Goal: Information Seeking & Learning: Check status

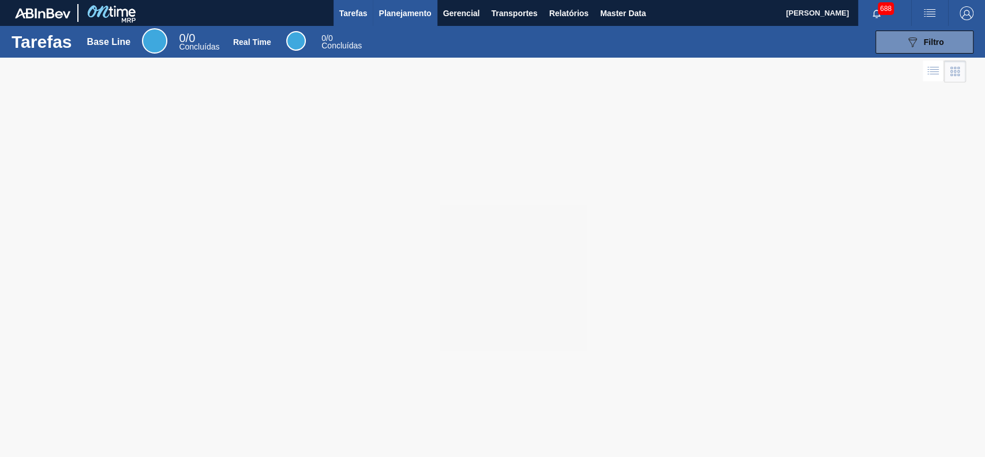
click at [401, 13] on span "Planejamento" at bounding box center [404, 13] width 52 height 14
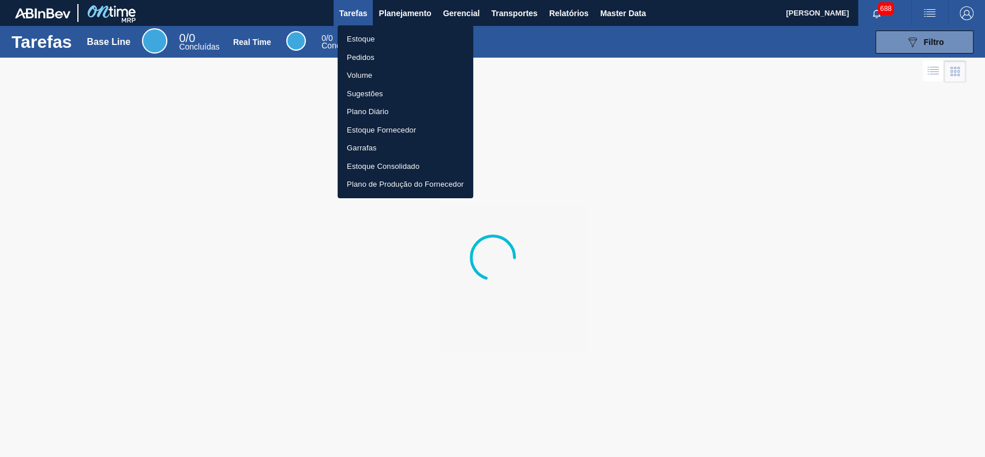
click at [386, 37] on li "Estoque" at bounding box center [405, 39] width 136 height 18
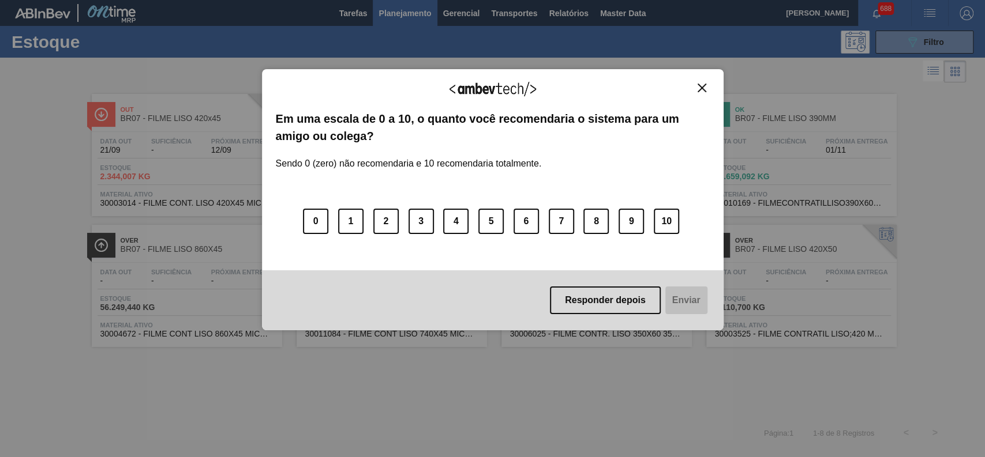
click at [703, 87] on img "Close" at bounding box center [701, 88] width 9 height 9
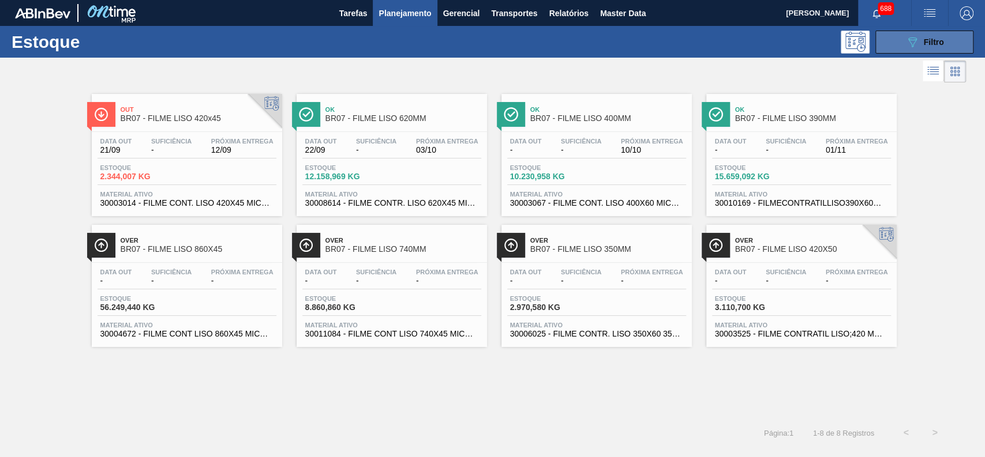
click at [906, 50] on button "089F7B8B-B2A5-4AFE-B5C0-19BA573D28AC Filtro" at bounding box center [924, 42] width 98 height 23
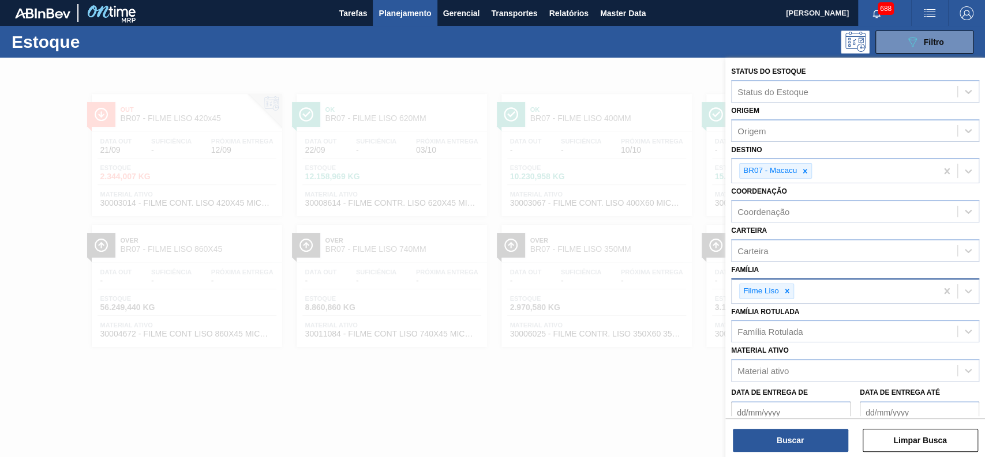
click at [787, 291] on icon at bounding box center [787, 291] width 8 height 8
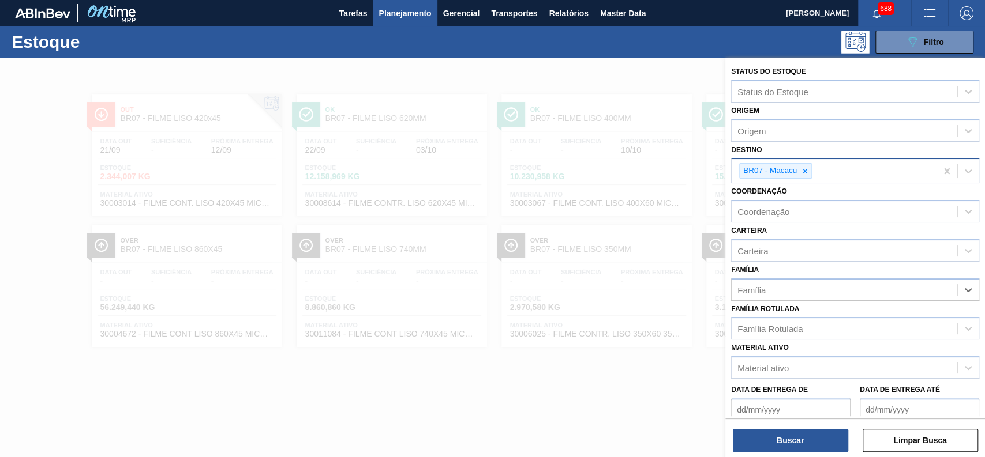
click at [802, 175] on div at bounding box center [804, 171] width 13 height 14
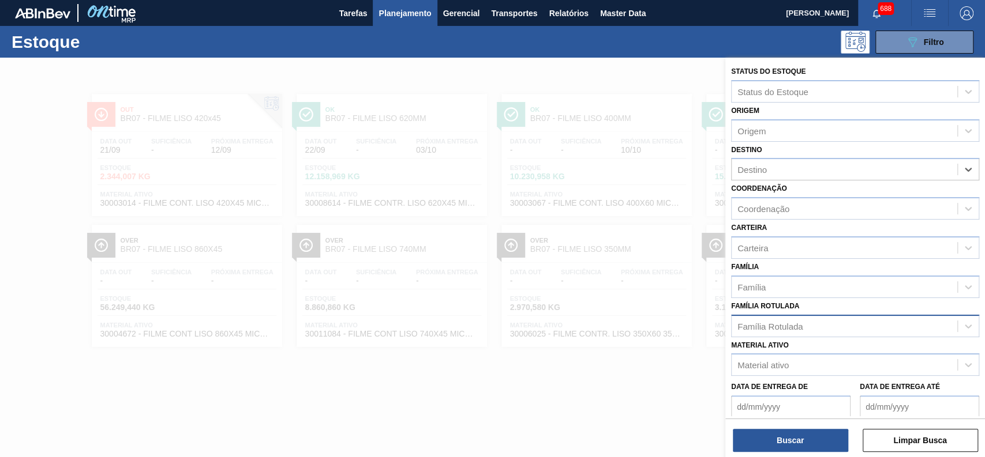
click at [802, 330] on div "Família Rotulada" at bounding box center [844, 326] width 226 height 17
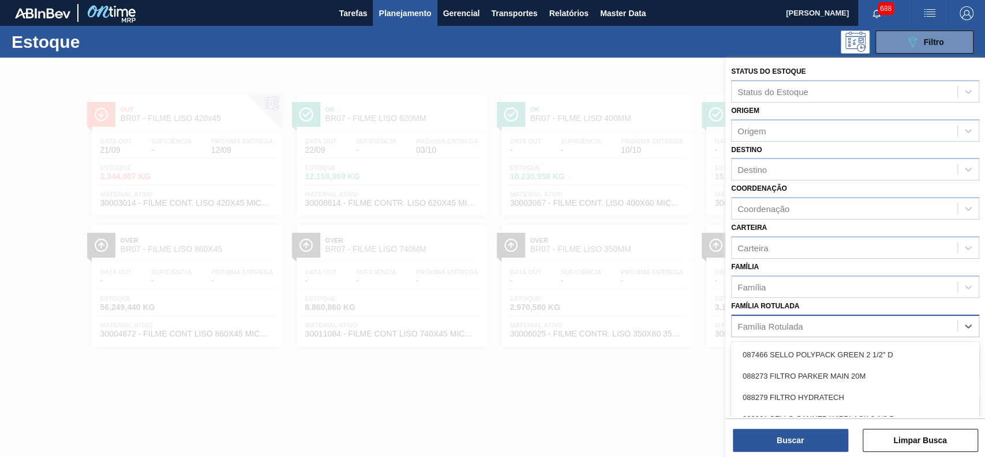
paste Rotulada "30006232"
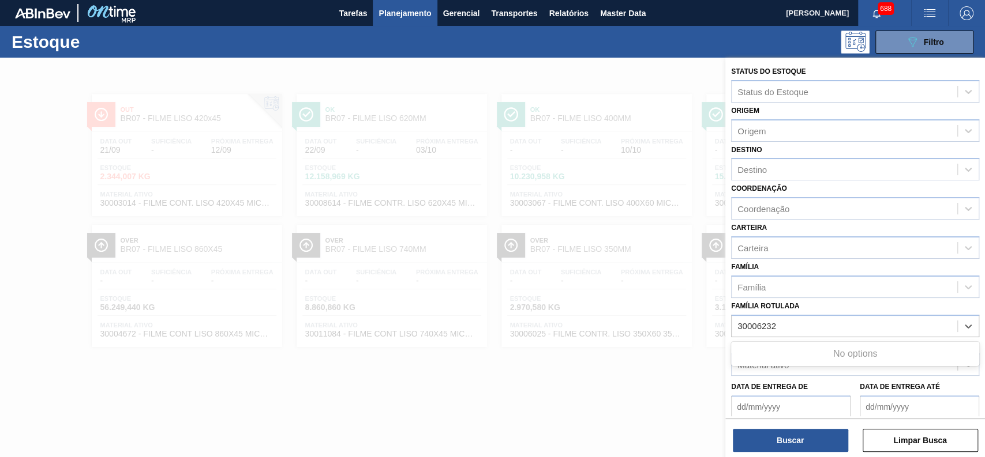
type Rotulada "30006232"
click at [807, 308] on div "Família Rotulada Use Up and Down to choose options, press Enter to select the c…" at bounding box center [855, 317] width 248 height 39
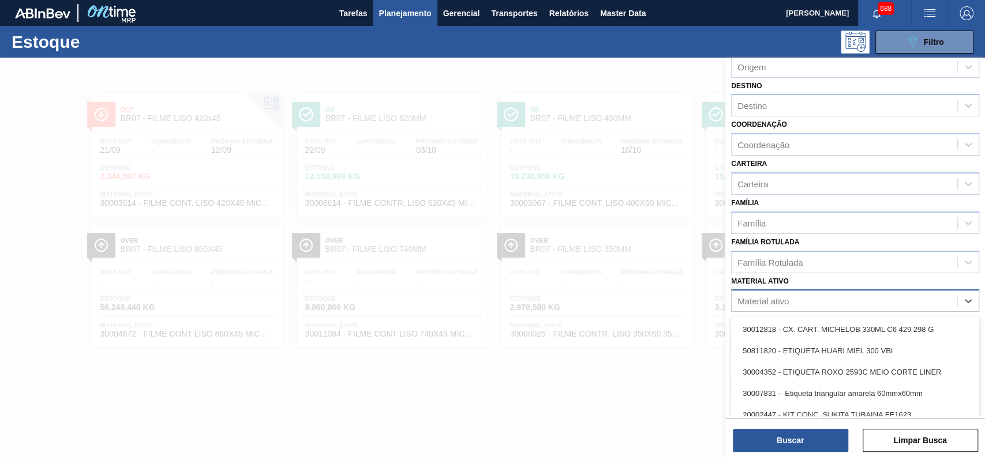
click at [777, 290] on div "Material ativo" at bounding box center [855, 301] width 248 height 22
paste ativo "30006232"
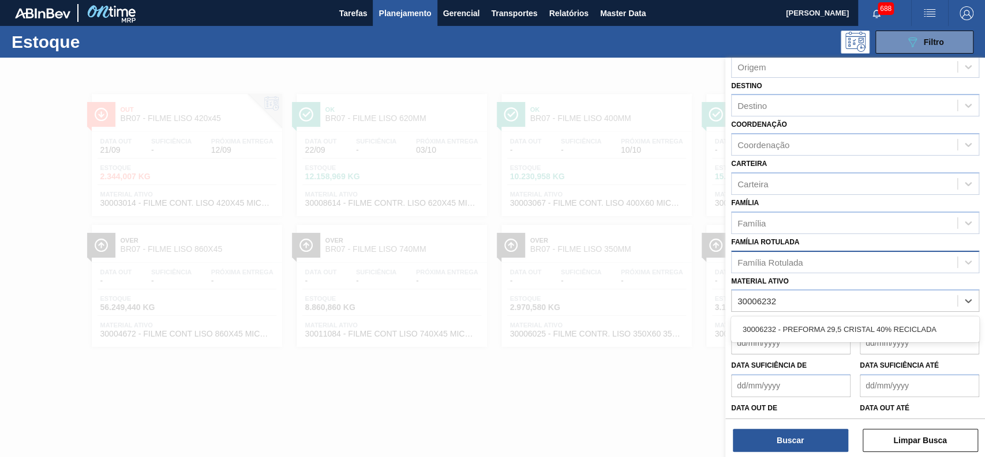
type ativo "30006232"
click at [786, 255] on div "Família Rotulada" at bounding box center [844, 262] width 226 height 17
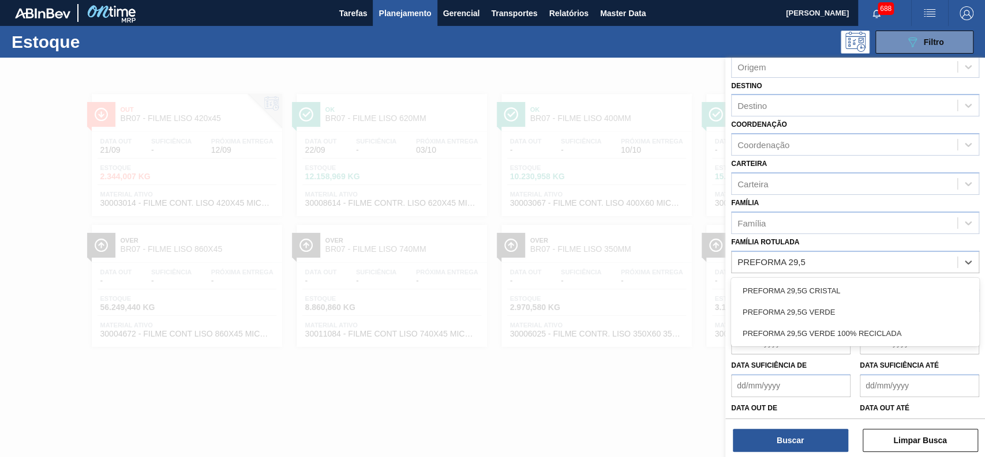
type Rotulada "PREFORMA 29,5"
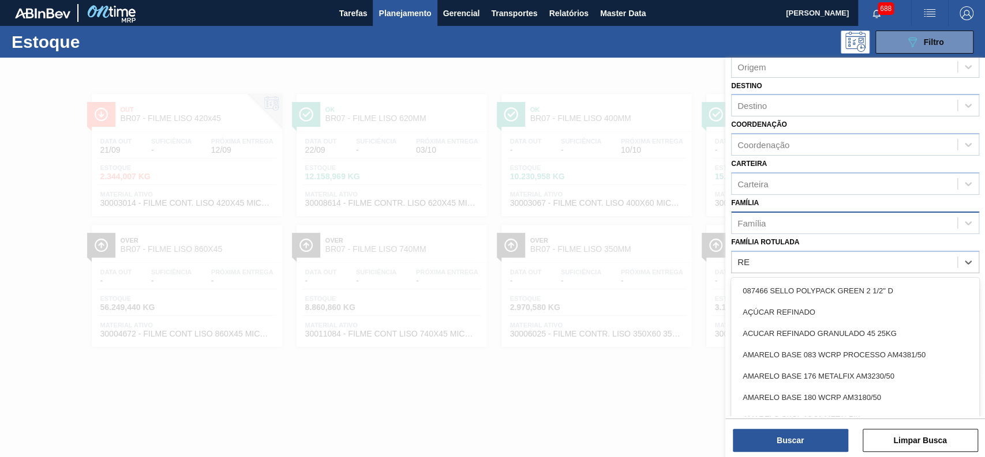
type Rotulada "R"
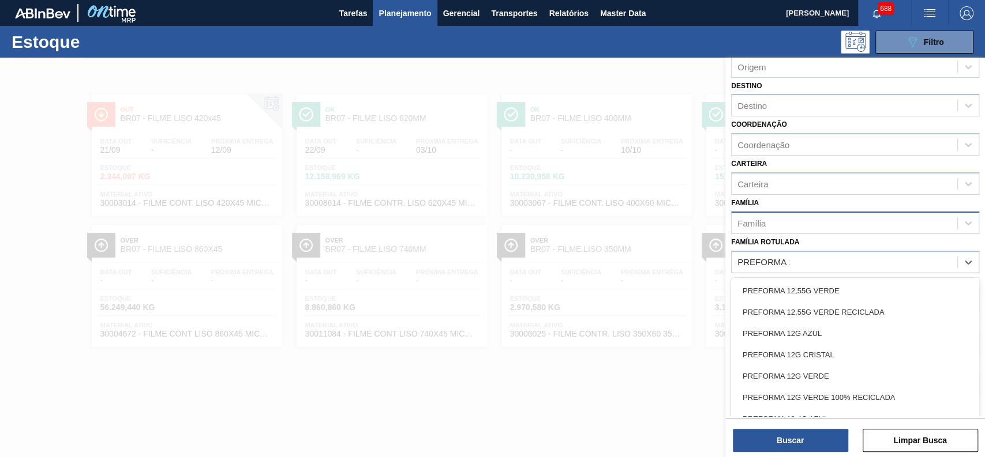
type Rotulada "PREFORMA 29"
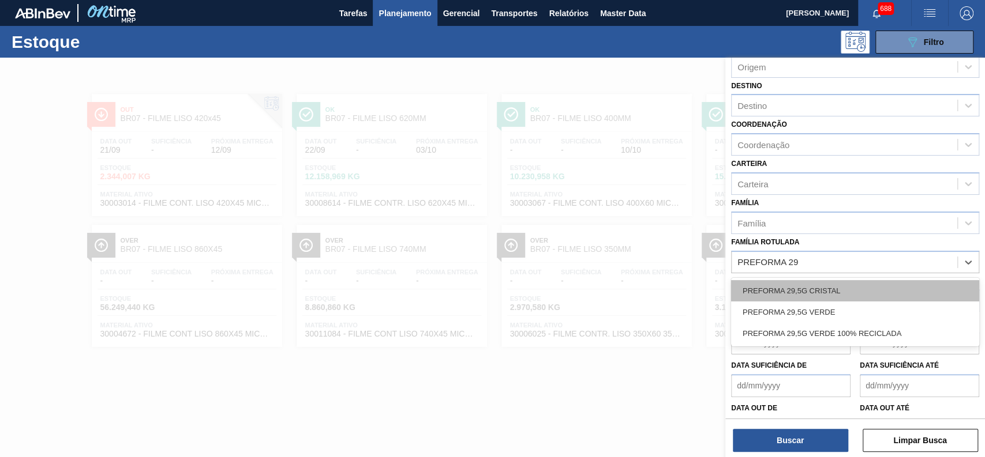
click at [846, 280] on div "PREFORMA 29,5G CRISTAL" at bounding box center [855, 290] width 248 height 21
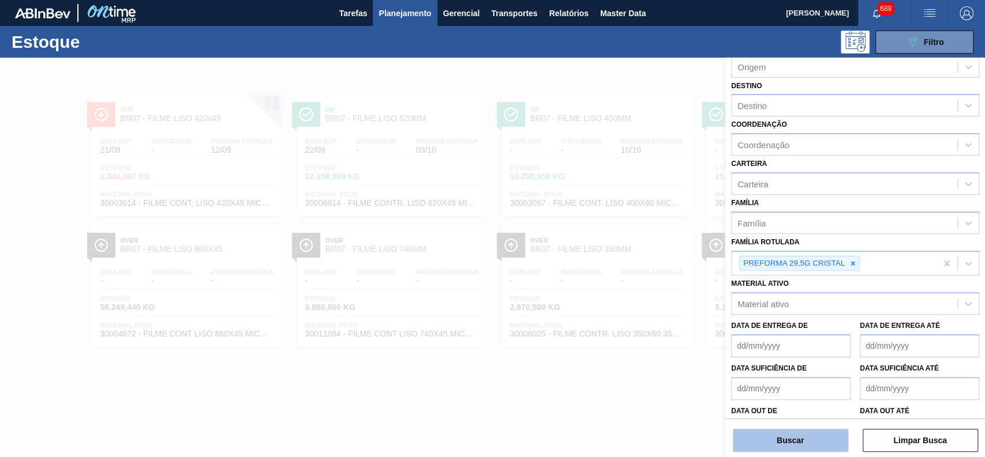
click at [801, 446] on button "Buscar" at bounding box center [790, 440] width 115 height 23
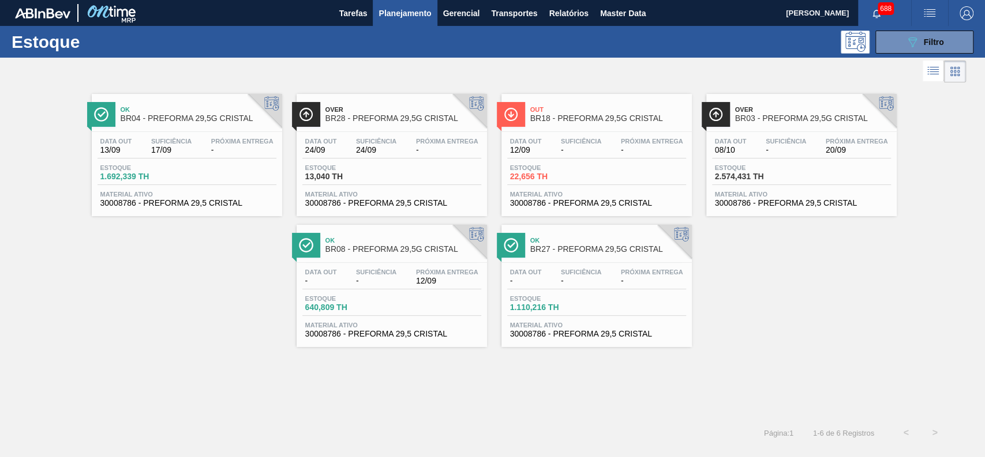
click at [595, 127] on div "Out BR18 - PREFORMA 29,5G CRISTAL" at bounding box center [608, 115] width 156 height 26
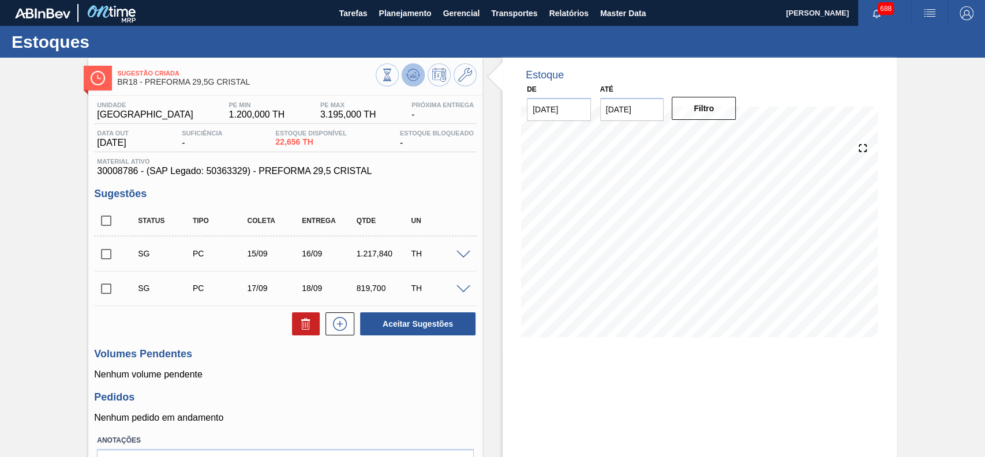
click at [410, 74] on icon at bounding box center [413, 75] width 14 height 14
click at [463, 73] on icon at bounding box center [465, 75] width 14 height 14
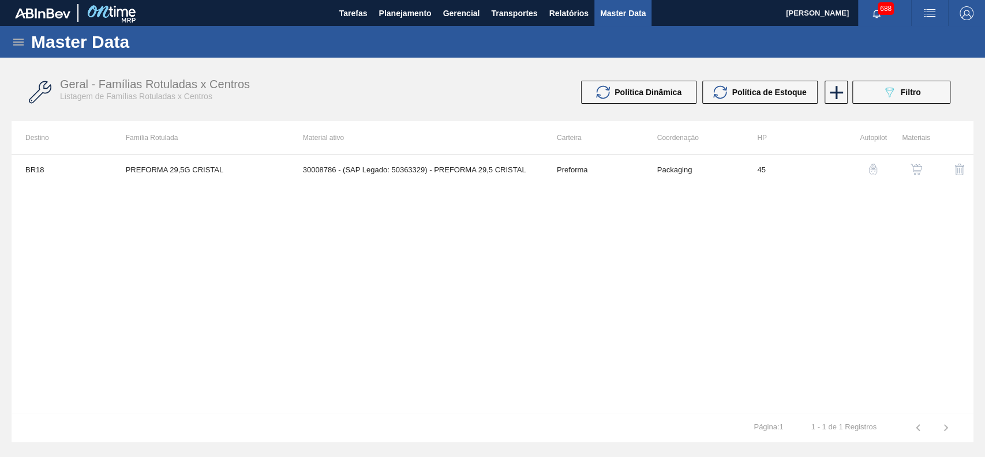
click at [918, 173] on img "button" at bounding box center [916, 170] width 12 height 12
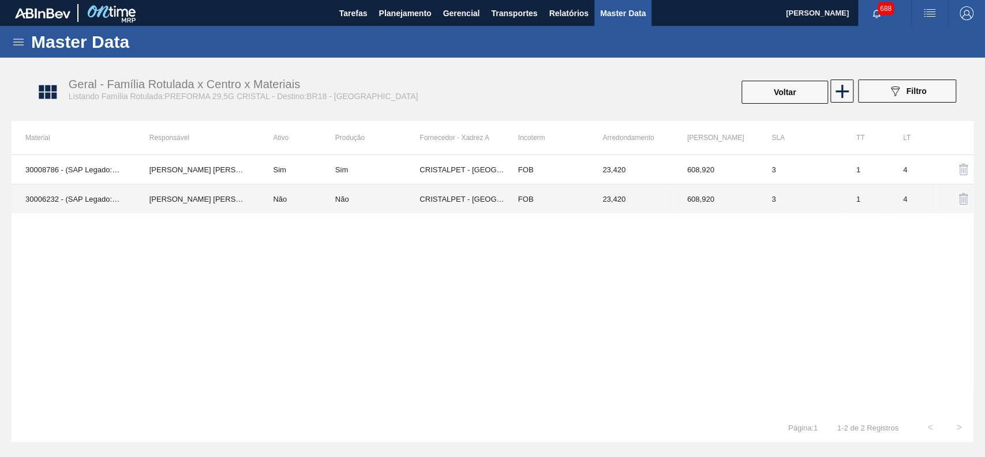
click at [90, 200] on td "30006232 - (SAP Legado: 50500144) - PREFORMA 29,5 CRISTAL 40% RECICLADA" at bounding box center [74, 199] width 124 height 29
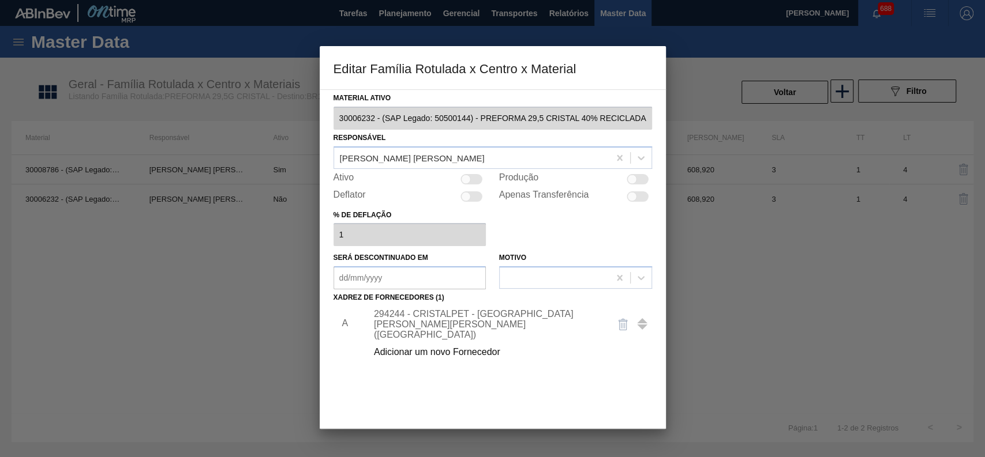
click at [632, 181] on div at bounding box center [632, 179] width 10 height 10
checkbox input "true"
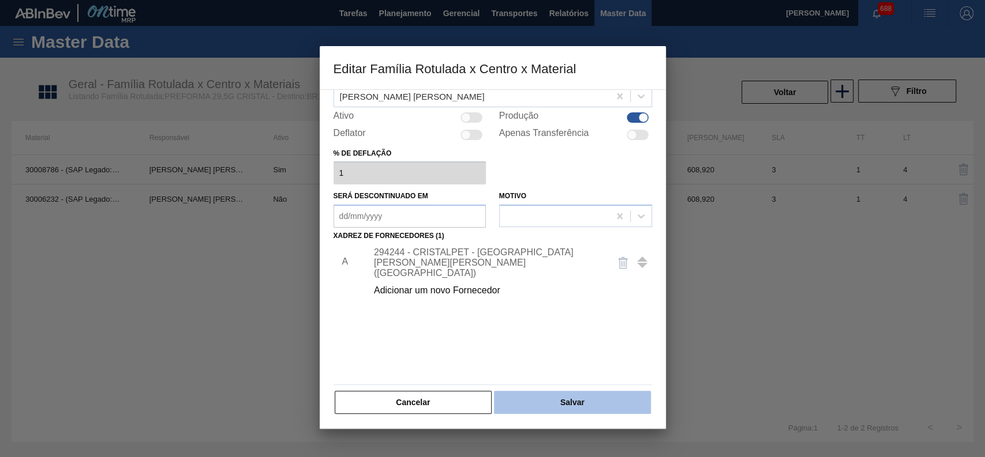
click at [605, 400] on button "Salvar" at bounding box center [572, 402] width 156 height 23
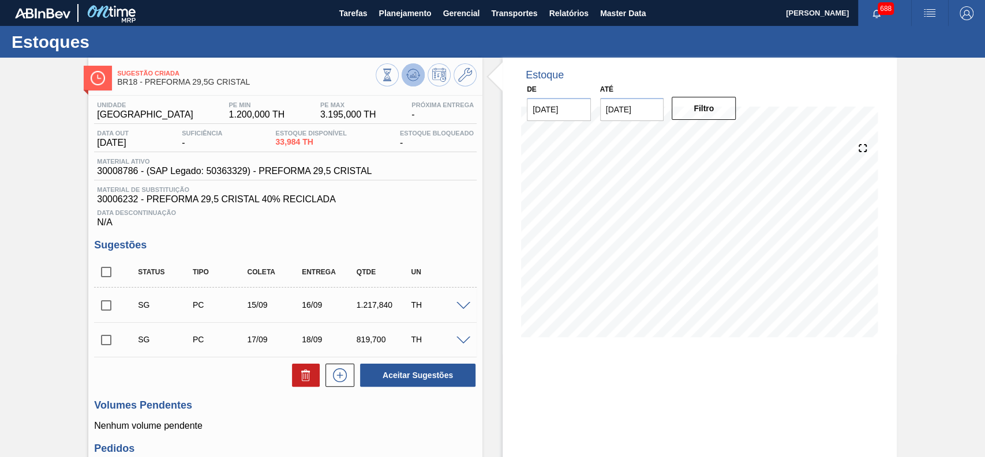
click at [416, 73] on icon at bounding box center [413, 75] width 14 height 14
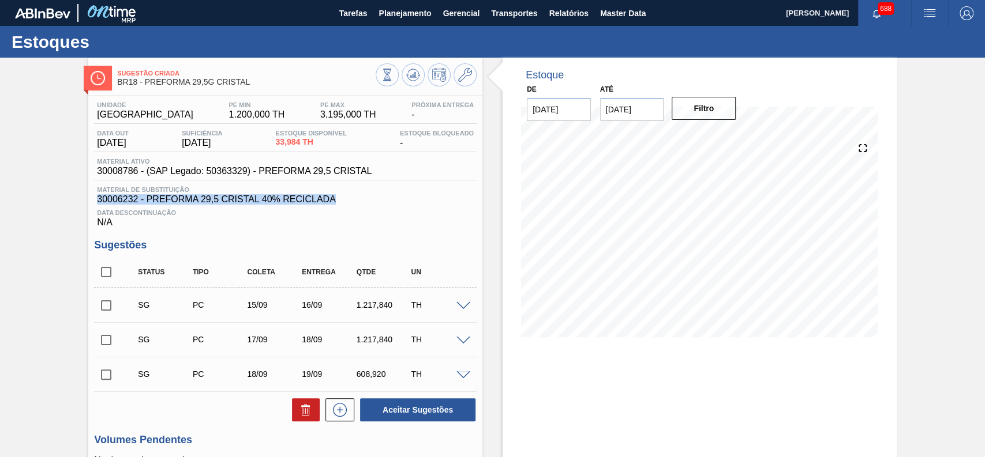
drag, startPoint x: 348, startPoint y: 202, endPoint x: 72, endPoint y: 199, distance: 275.7
click at [72, 199] on div "Sugestão Criada BR18 - PREFORMA 29,5G CRISTAL Unidade Pernambuco PE MIN 1.200,0…" at bounding box center [492, 335] width 985 height 555
copy span "30006232 - PREFORMA 29,5 CRISTAL 40% RECICLADA"
click at [494, 176] on div "Estoque De [DATE] Até [DATE] Filtro 12/09 Projeção de Estoque 33.984 [DOMAIN_NA…" at bounding box center [689, 335] width 414 height 555
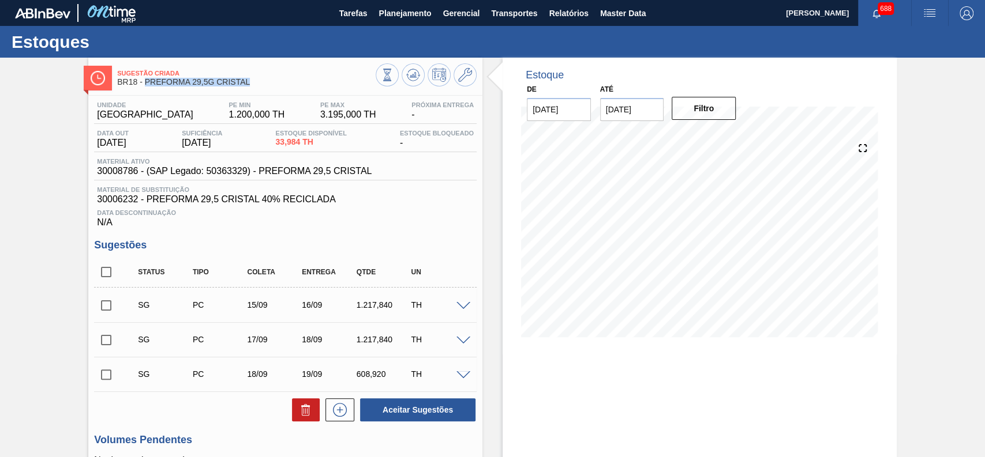
drag, startPoint x: 250, startPoint y: 82, endPoint x: 146, endPoint y: 87, distance: 103.9
click at [146, 87] on div "Sugestão Criada BR18 - PREFORMA 29,5G CRISTAL" at bounding box center [246, 78] width 258 height 26
copy span "PREFORMA 29,5G CRISTAL"
click at [384, 12] on span "Planejamento" at bounding box center [404, 13] width 52 height 14
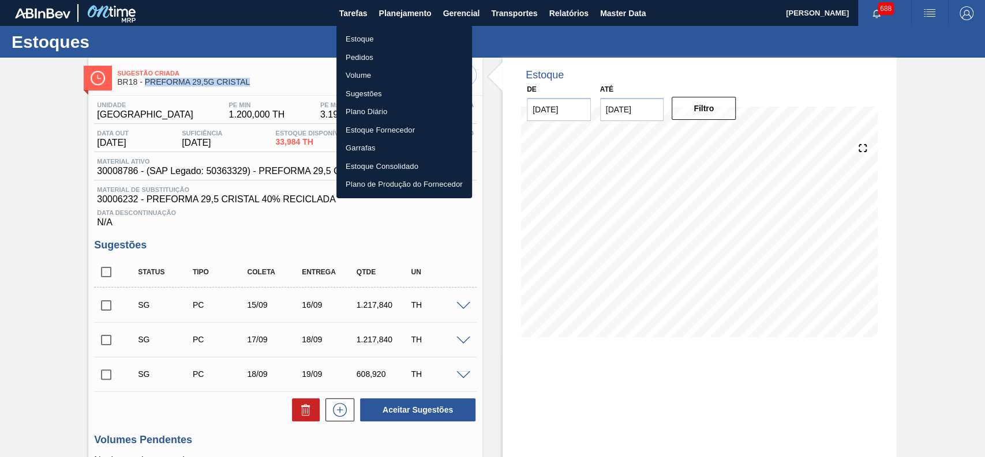
click at [400, 36] on li "Estoque" at bounding box center [404, 39] width 136 height 18
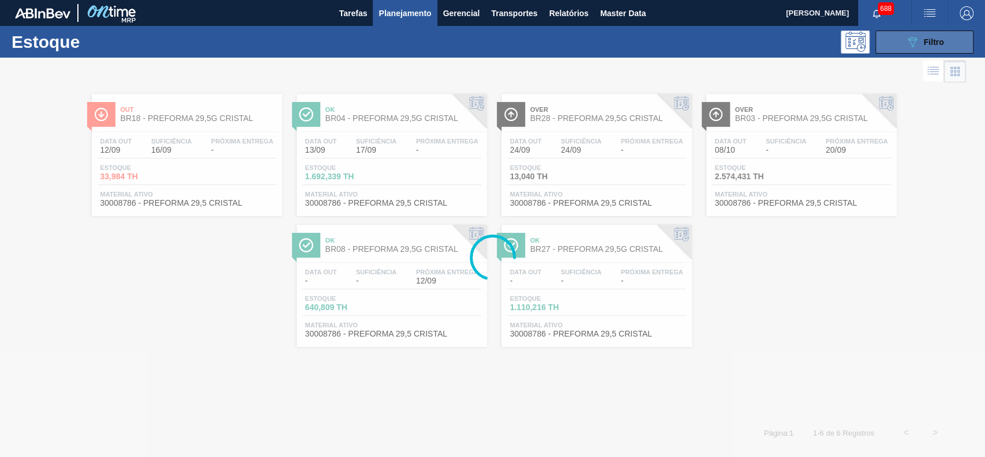
click at [938, 44] on span "Filtro" at bounding box center [933, 41] width 20 height 9
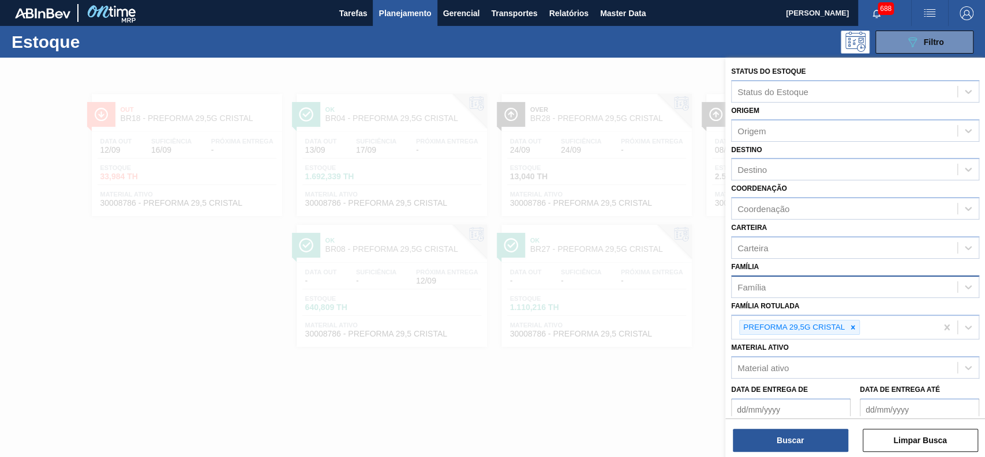
click at [810, 284] on div "Família" at bounding box center [844, 287] width 226 height 17
type input "preforma"
click at [854, 326] on icon at bounding box center [852, 330] width 8 height 8
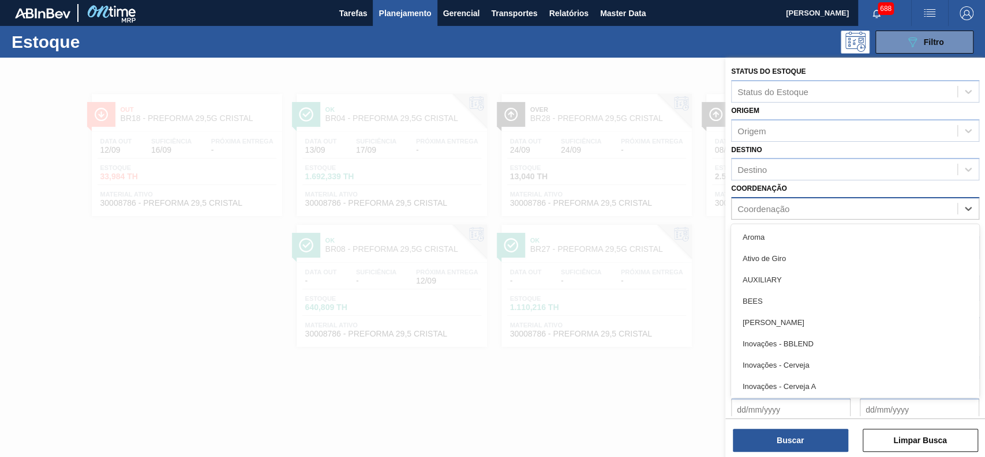
drag, startPoint x: 783, startPoint y: 216, endPoint x: 777, endPoint y: 208, distance: 9.5
click at [780, 212] on div "Coordenação" at bounding box center [844, 209] width 226 height 17
drag, startPoint x: 764, startPoint y: 182, endPoint x: 760, endPoint y: 177, distance: 6.7
click at [760, 177] on div "Status do Estoque Status do Estoque Origem Origem Destino Destino Coordenação o…" at bounding box center [855, 285] width 260 height 455
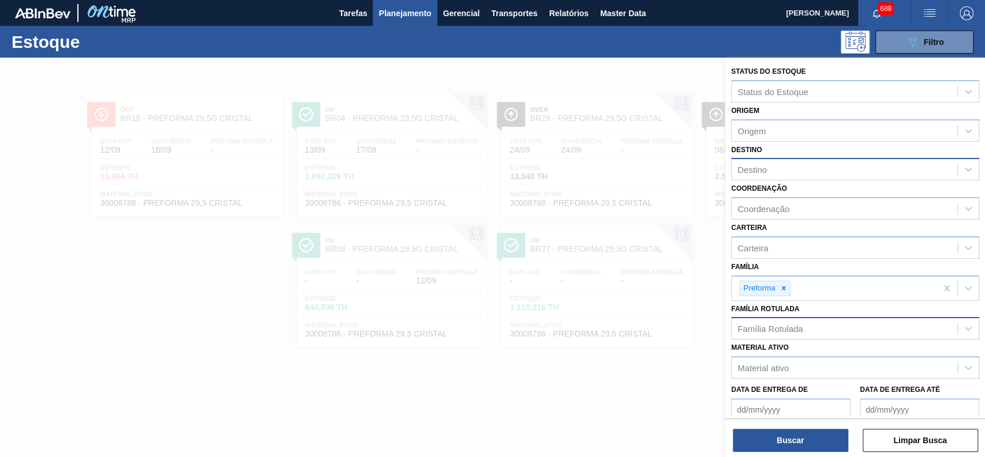
click at [757, 171] on div "Destino" at bounding box center [751, 170] width 29 height 10
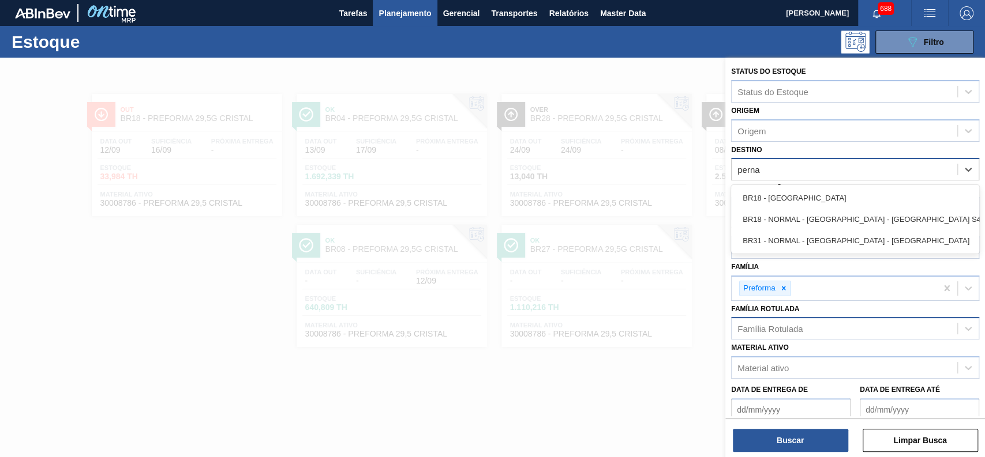
type input "pernam"
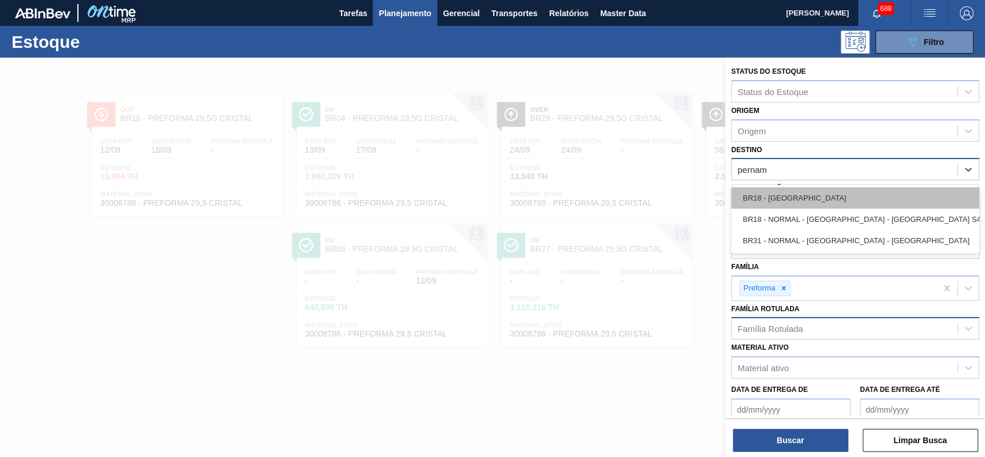
click at [821, 202] on div "BR18 - [GEOGRAPHIC_DATA]" at bounding box center [855, 197] width 248 height 21
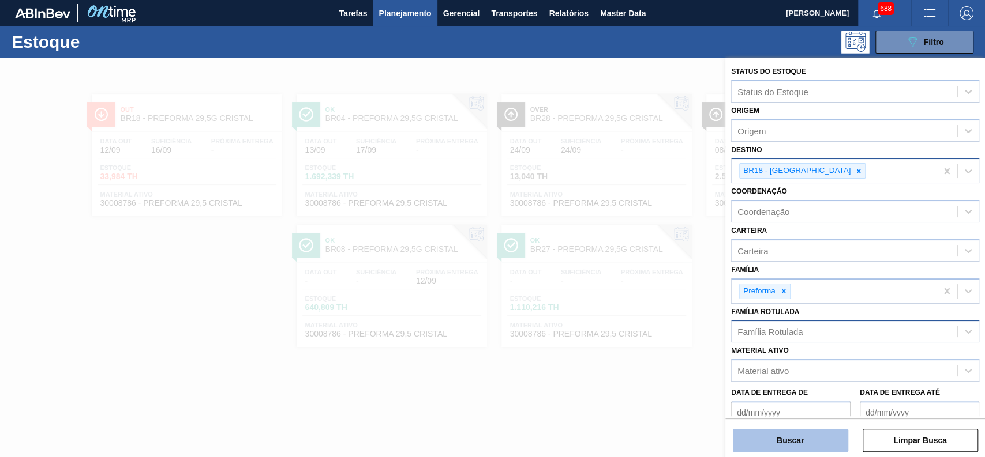
click at [798, 437] on button "Buscar" at bounding box center [790, 440] width 115 height 23
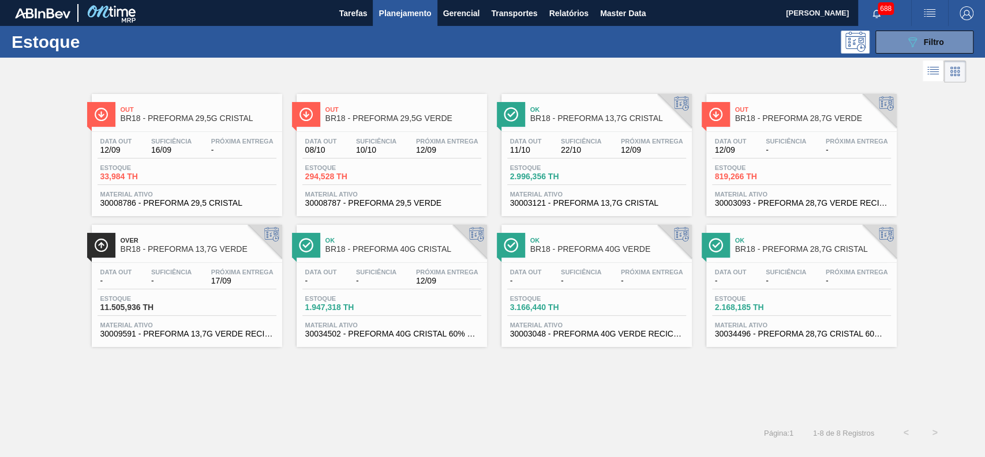
click at [172, 111] on span "Out" at bounding box center [199, 109] width 156 height 7
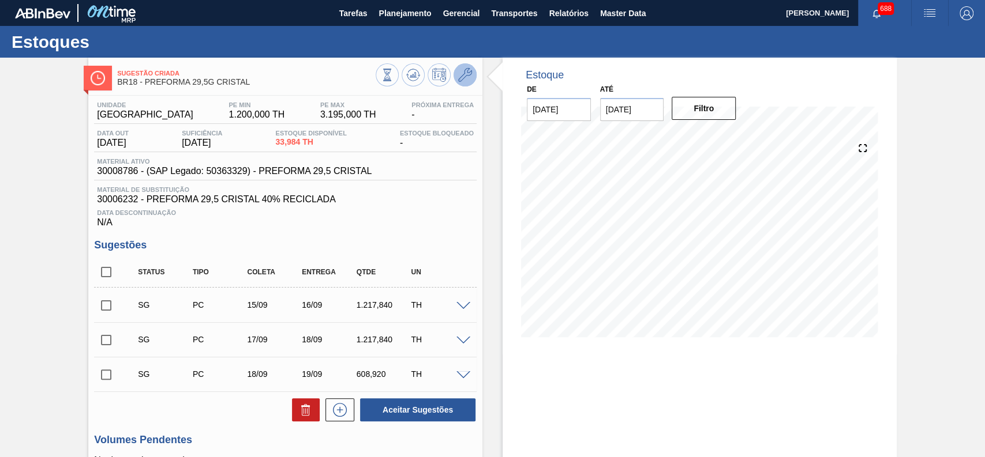
click at [461, 69] on icon at bounding box center [465, 75] width 14 height 14
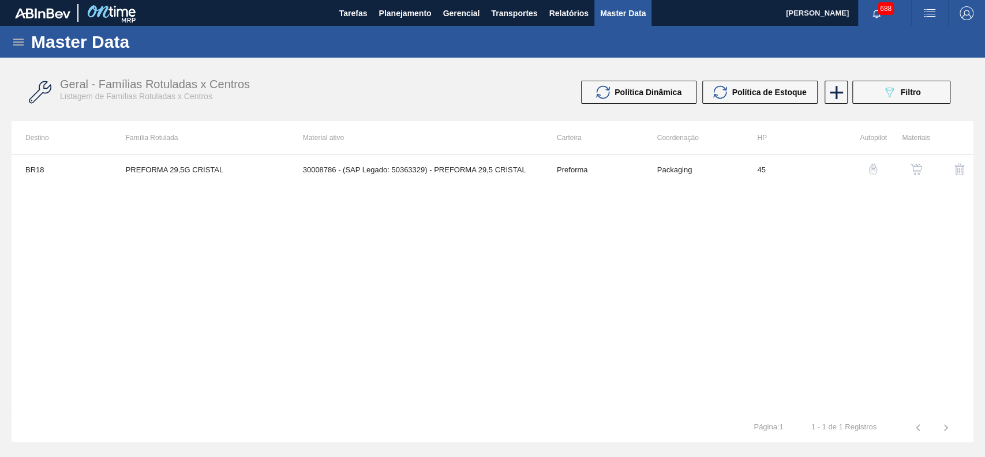
click at [918, 168] on img "button" at bounding box center [916, 170] width 12 height 12
